Goal: Task Accomplishment & Management: Manage account settings

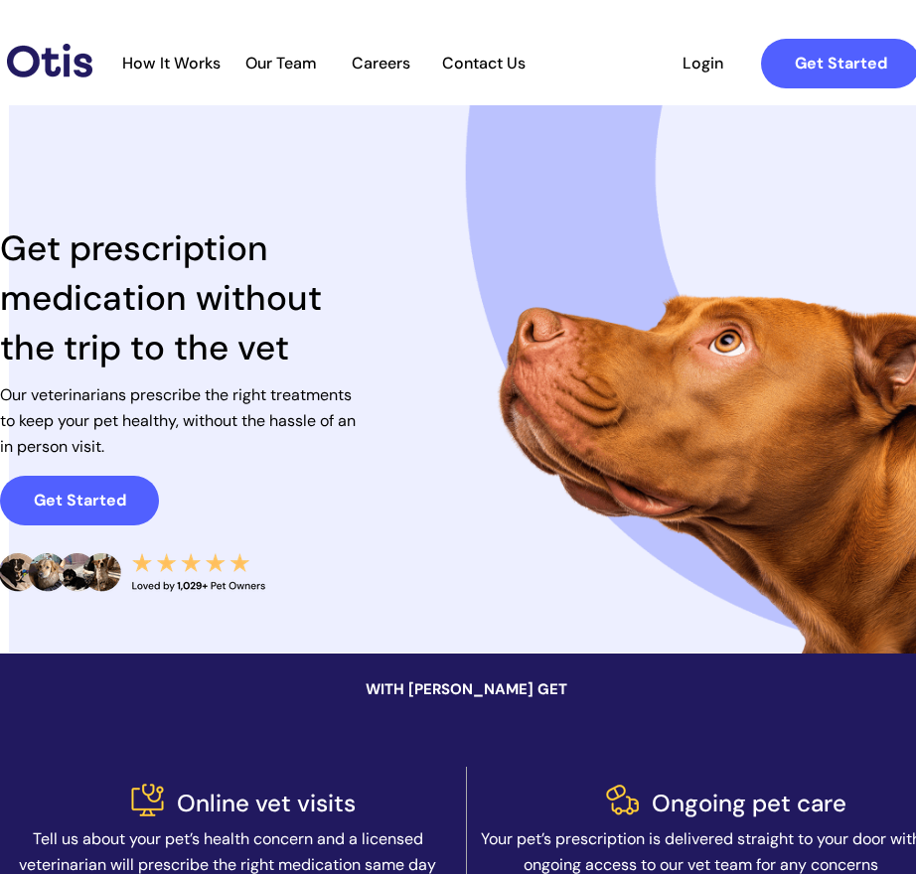
click at [702, 63] on span "Login" at bounding box center [701, 63] width 91 height 19
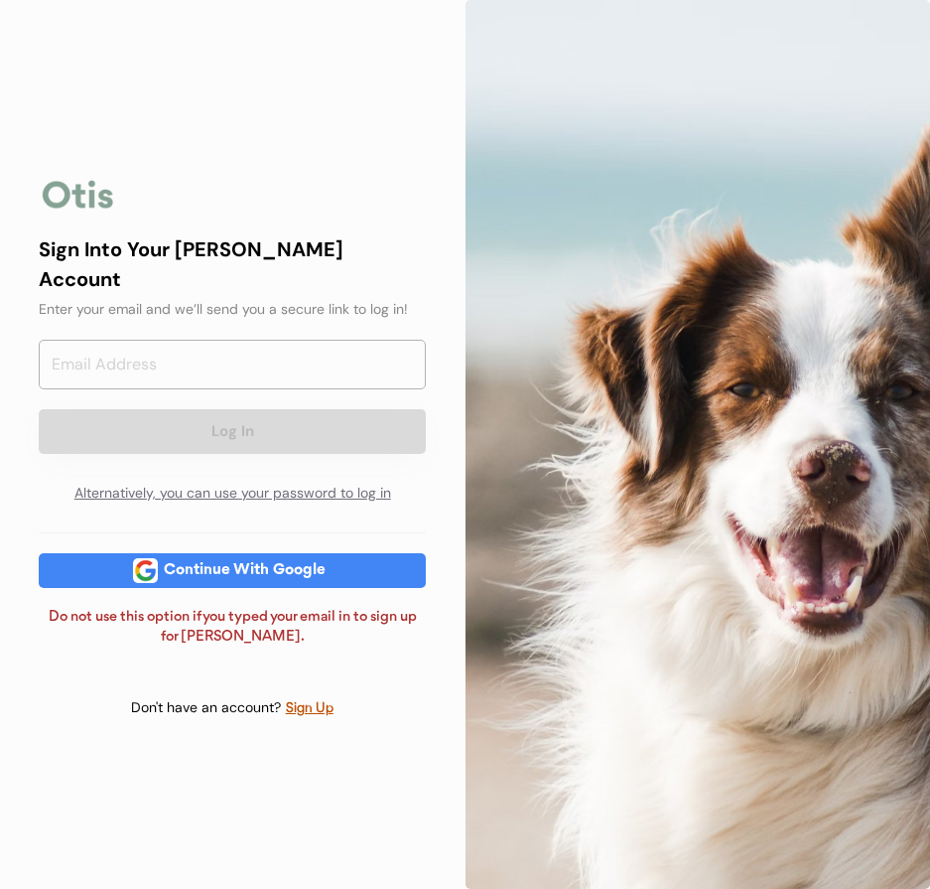
click at [232, 418] on button "Log In" at bounding box center [232, 431] width 387 height 45
